Goal: Transaction & Acquisition: Purchase product/service

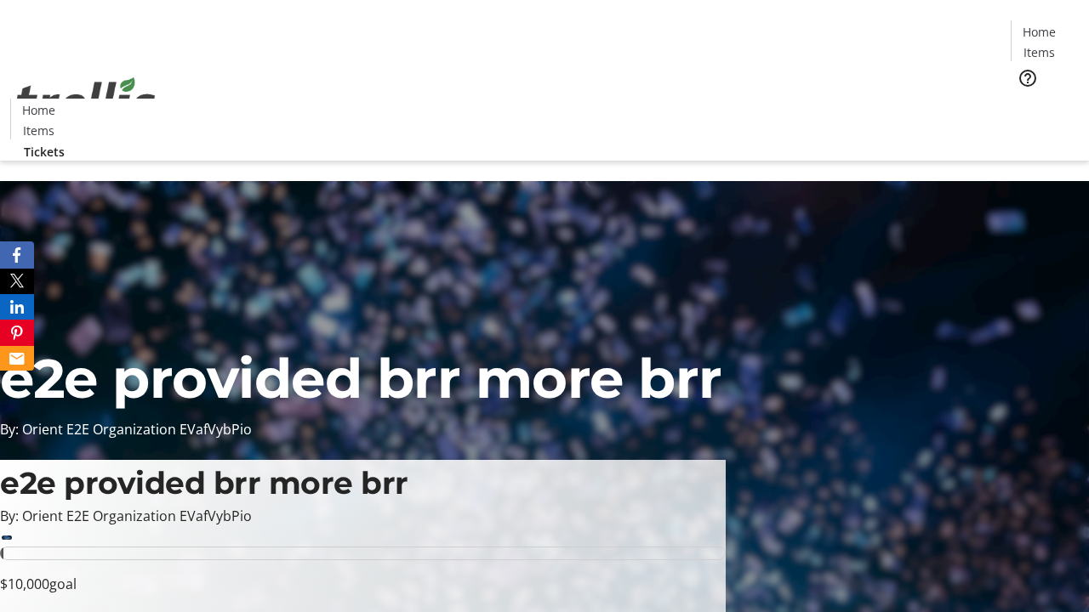
click at [1024, 99] on span "Tickets" at bounding box center [1044, 108] width 41 height 18
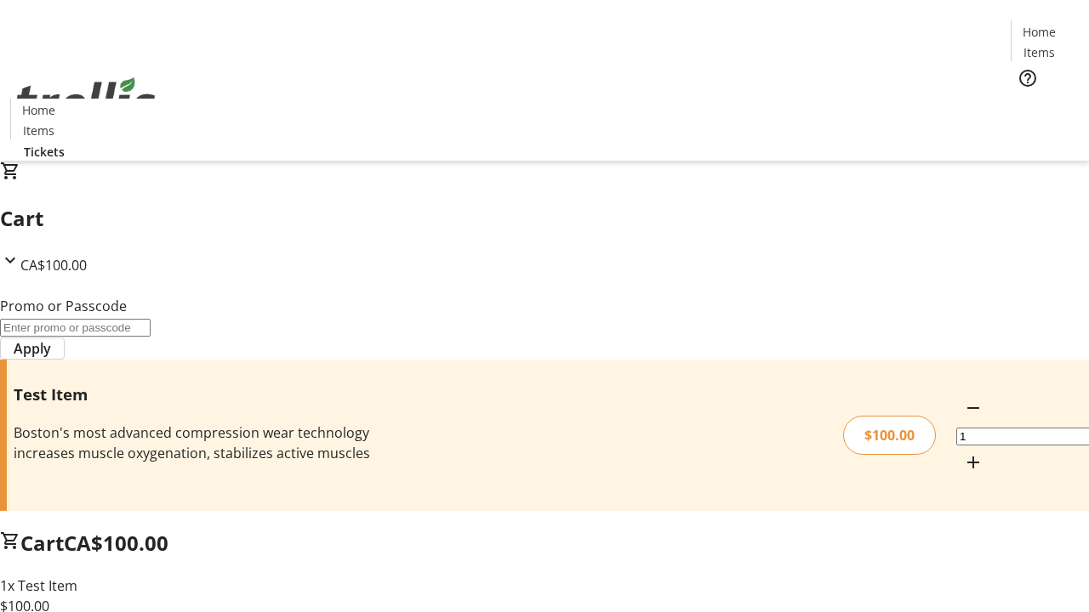
type input "FLAT"
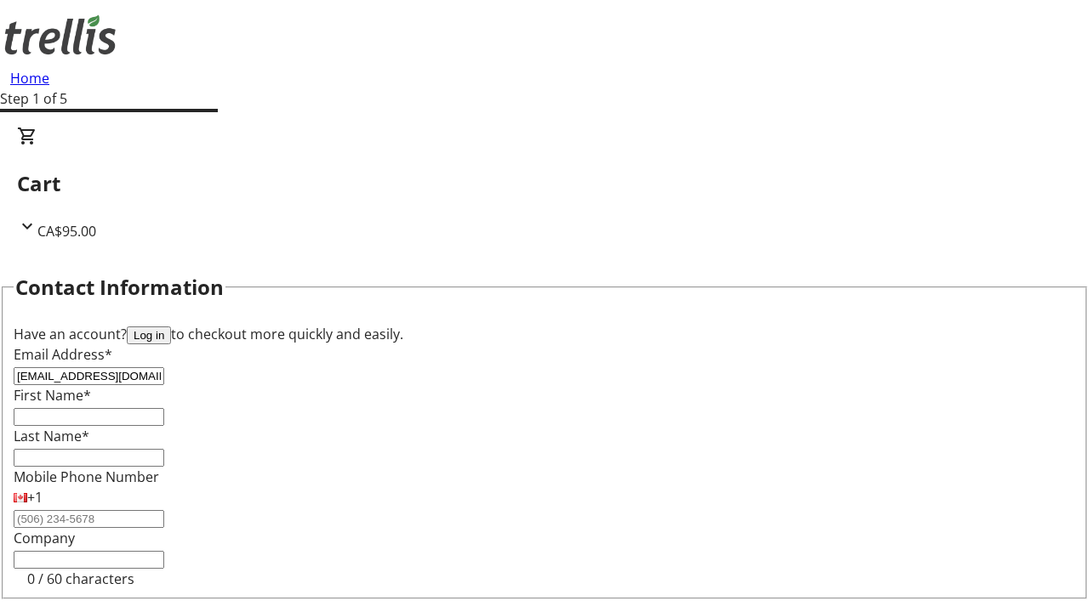
type input "[EMAIL_ADDRESS][DOMAIN_NAME]"
type input "Teagan"
type input "[PERSON_NAME]"
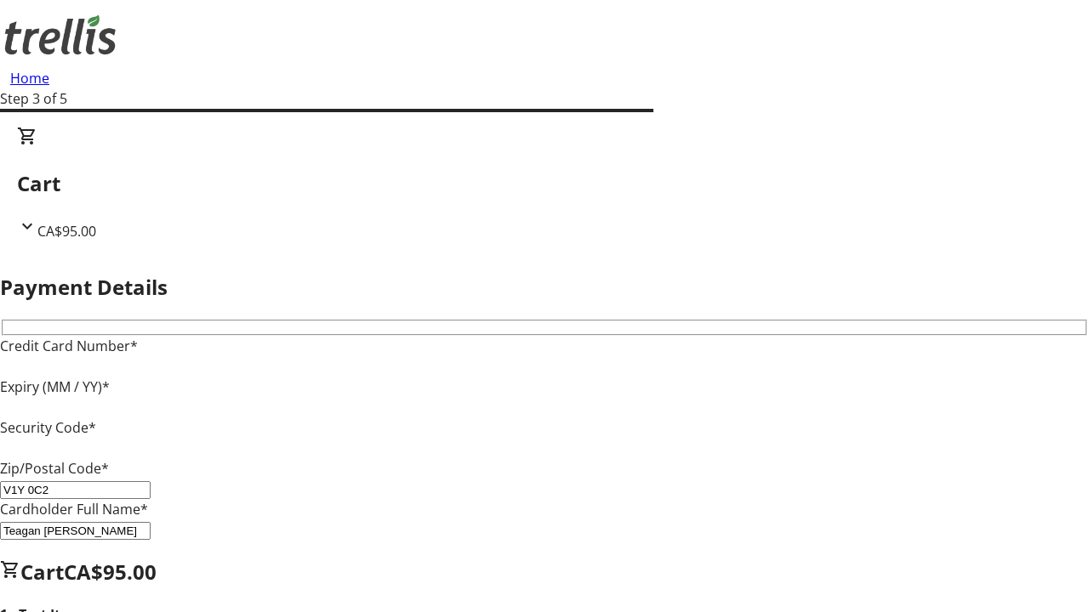
type input "V1Y 0C2"
